Goal: Task Accomplishment & Management: Manage account settings

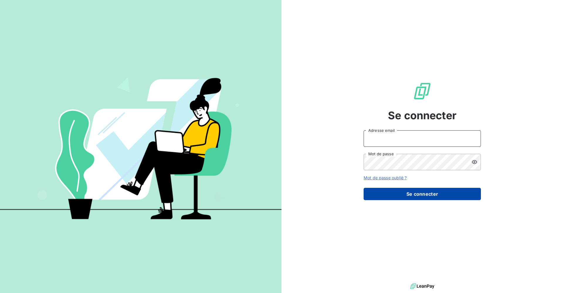
type input "[PERSON_NAME][EMAIL_ADDRESS][DOMAIN_NAME]"
click at [400, 198] on button "Se connecter" at bounding box center [421, 194] width 117 height 12
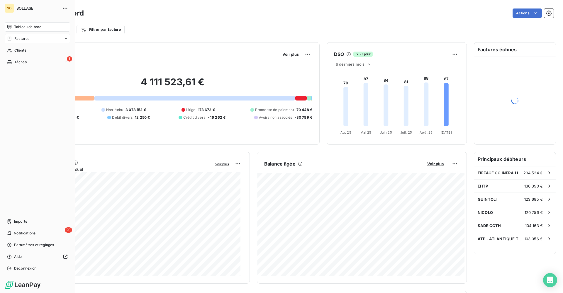
click at [21, 42] on div "Factures" at bounding box center [37, 38] width 65 height 9
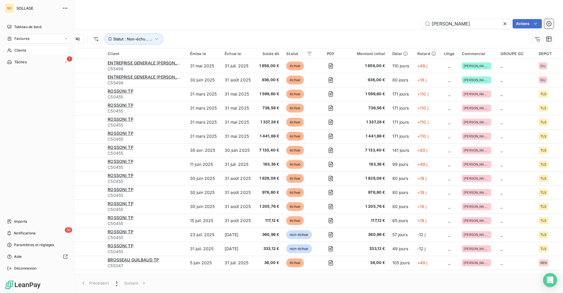
type input "[PERSON_NAME]"
click at [13, 50] on div "Clients" at bounding box center [37, 50] width 65 height 9
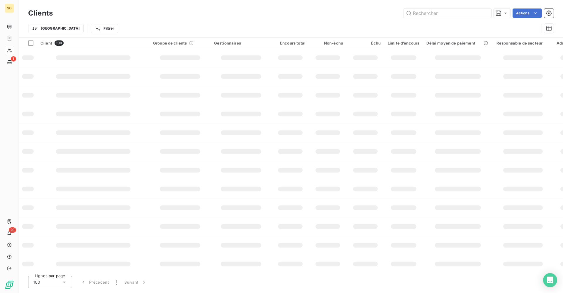
click at [430, 19] on div "Clients Actions" at bounding box center [290, 13] width 525 height 12
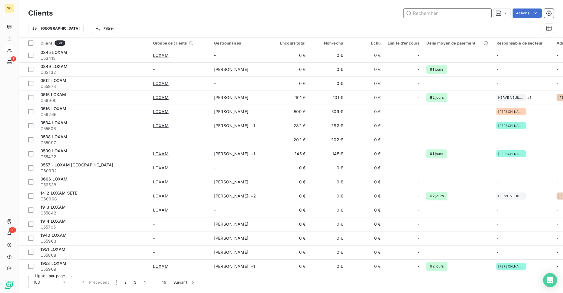
click at [433, 13] on input "text" at bounding box center [447, 12] width 88 height 9
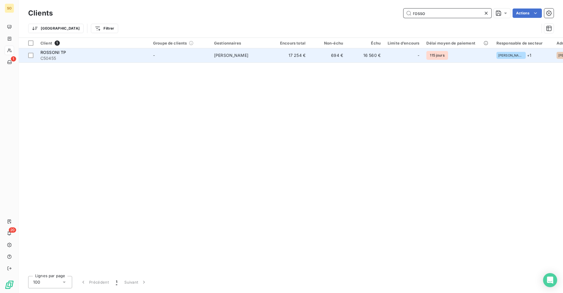
type input "rosso"
click at [306, 56] on td "17 254 €" at bounding box center [290, 55] width 38 height 14
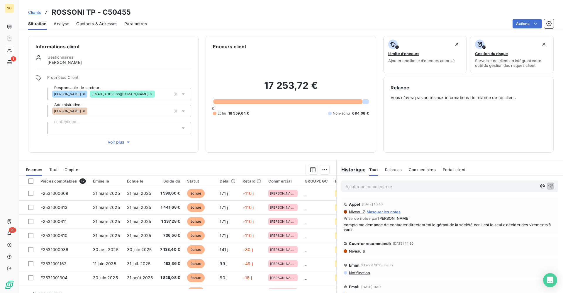
scroll to position [29, 0]
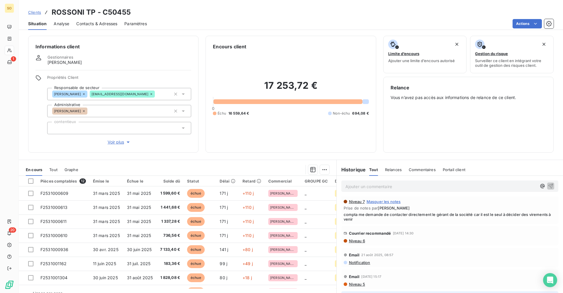
click at [353, 240] on span "Niveau 6" at bounding box center [356, 240] width 17 height 5
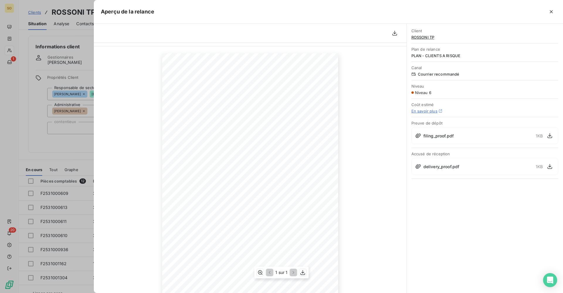
scroll to position [33, 0]
click at [56, 145] on div at bounding box center [281, 146] width 563 height 293
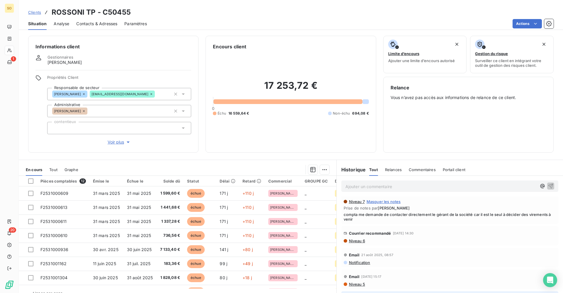
click at [356, 263] on span "Notification" at bounding box center [359, 262] width 22 height 5
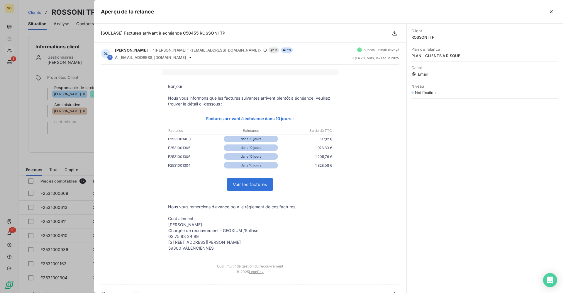
click at [47, 149] on div at bounding box center [281, 146] width 563 height 293
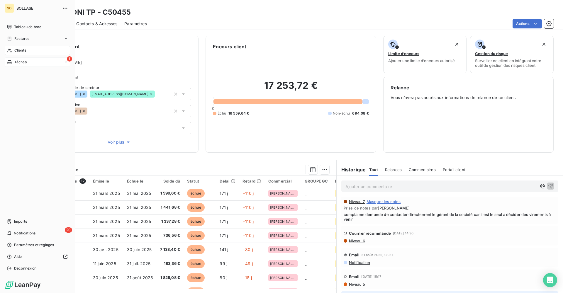
click at [25, 61] on span "Tâches" at bounding box center [20, 61] width 12 height 5
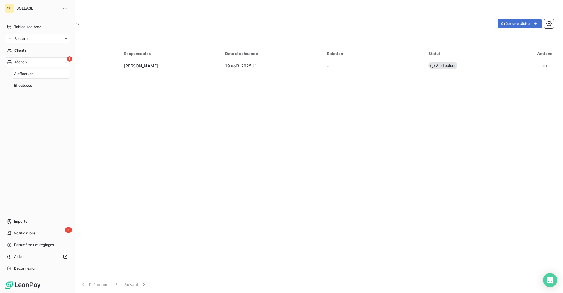
click at [30, 41] on div "Factures" at bounding box center [37, 38] width 65 height 9
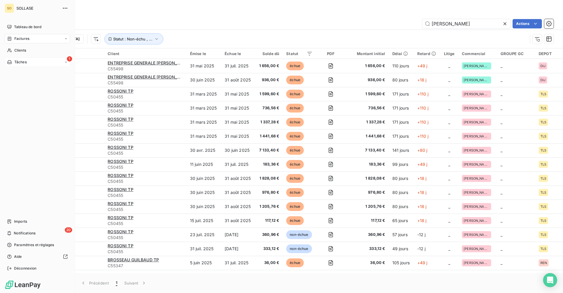
click at [30, 61] on div "1 Tâches" at bounding box center [37, 61] width 65 height 9
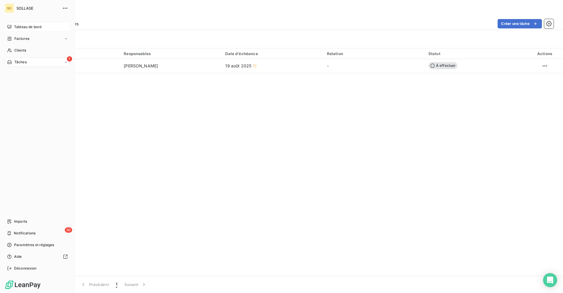
click at [15, 26] on span "Tableau de bord" at bounding box center [27, 26] width 27 height 5
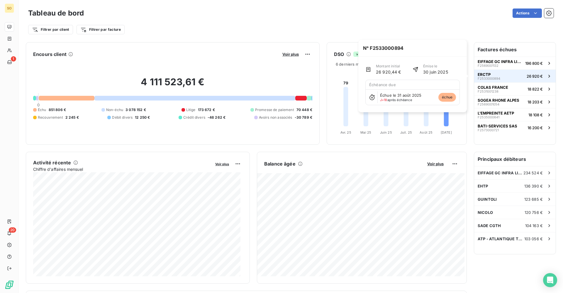
click at [502, 71] on button "ERCTP F2533000894 26 920 €" at bounding box center [514, 75] width 81 height 13
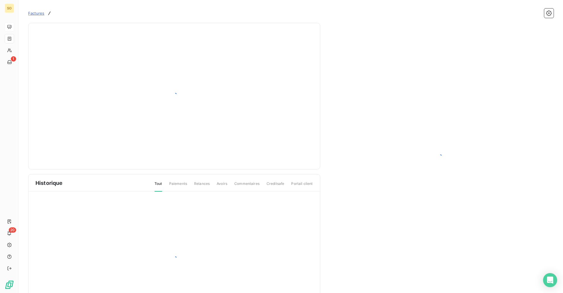
click at [502, 66] on div at bounding box center [438, 157] width 219 height 255
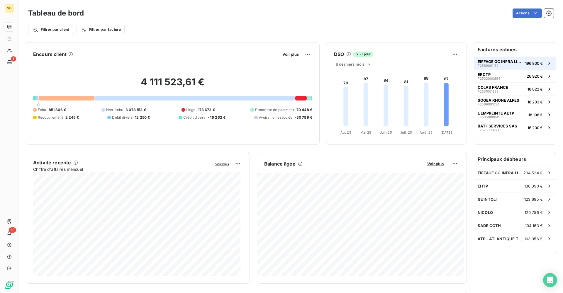
click at [497, 68] on button "EIFFAGE GC INFRA LINEAIRES F2569001132 196 800 €" at bounding box center [514, 63] width 81 height 13
